Goal: Check status: Check status

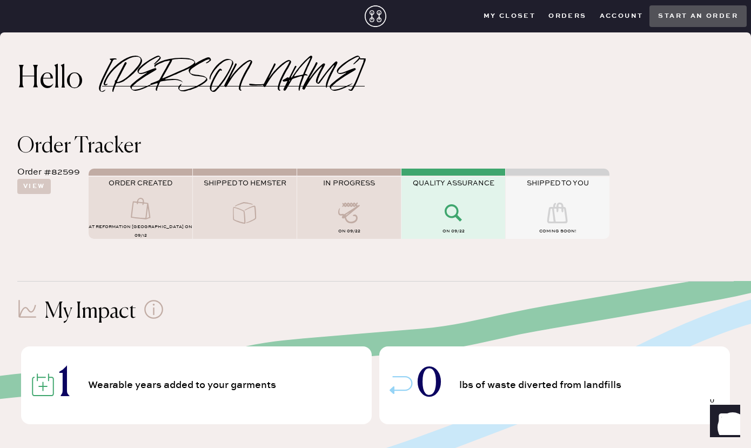
click at [452, 216] on icon at bounding box center [453, 213] width 43 height 22
click at [46, 182] on button "View" at bounding box center [33, 186] width 33 height 15
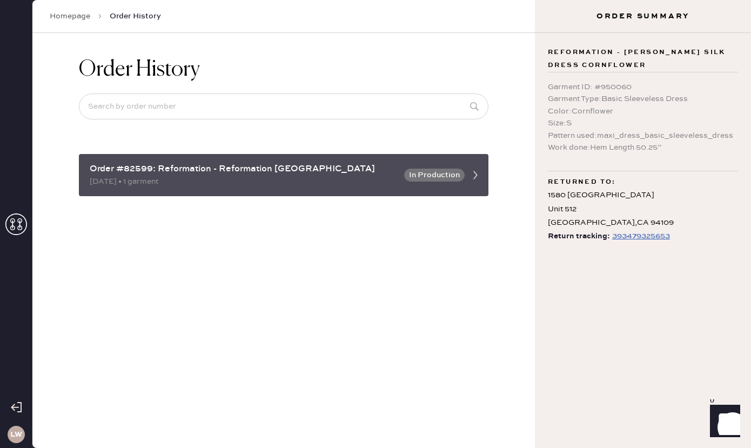
click at [435, 185] on div "Order #82599: Reformation - Reformation [GEOGRAPHIC_DATA] [DATE] • 1 garment In…" at bounding box center [284, 175] width 410 height 42
click at [482, 176] on icon at bounding box center [476, 175] width 22 height 22
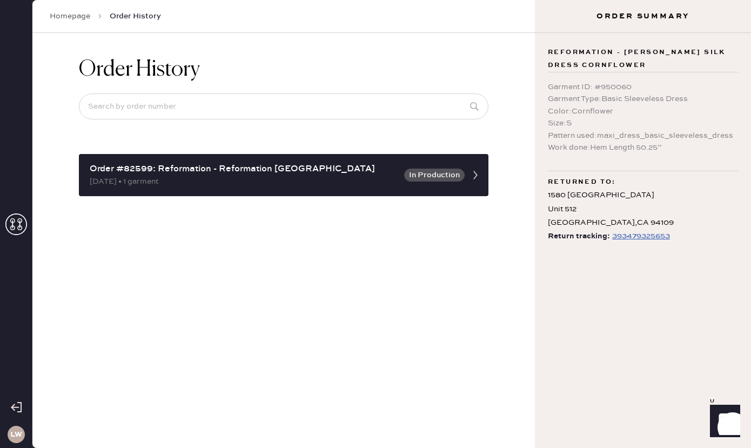
click at [654, 236] on div "393479325653" at bounding box center [641, 236] width 58 height 13
